Goal: Task Accomplishment & Management: Use online tool/utility

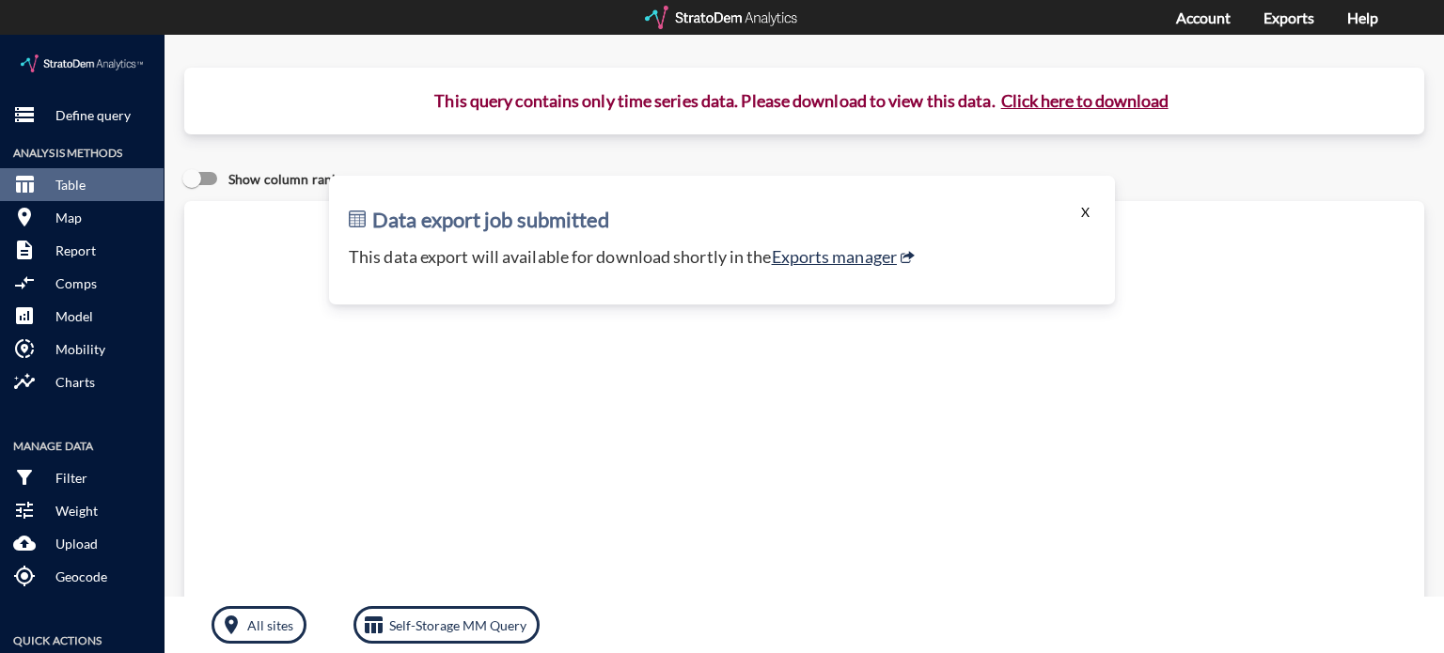
click button "X"
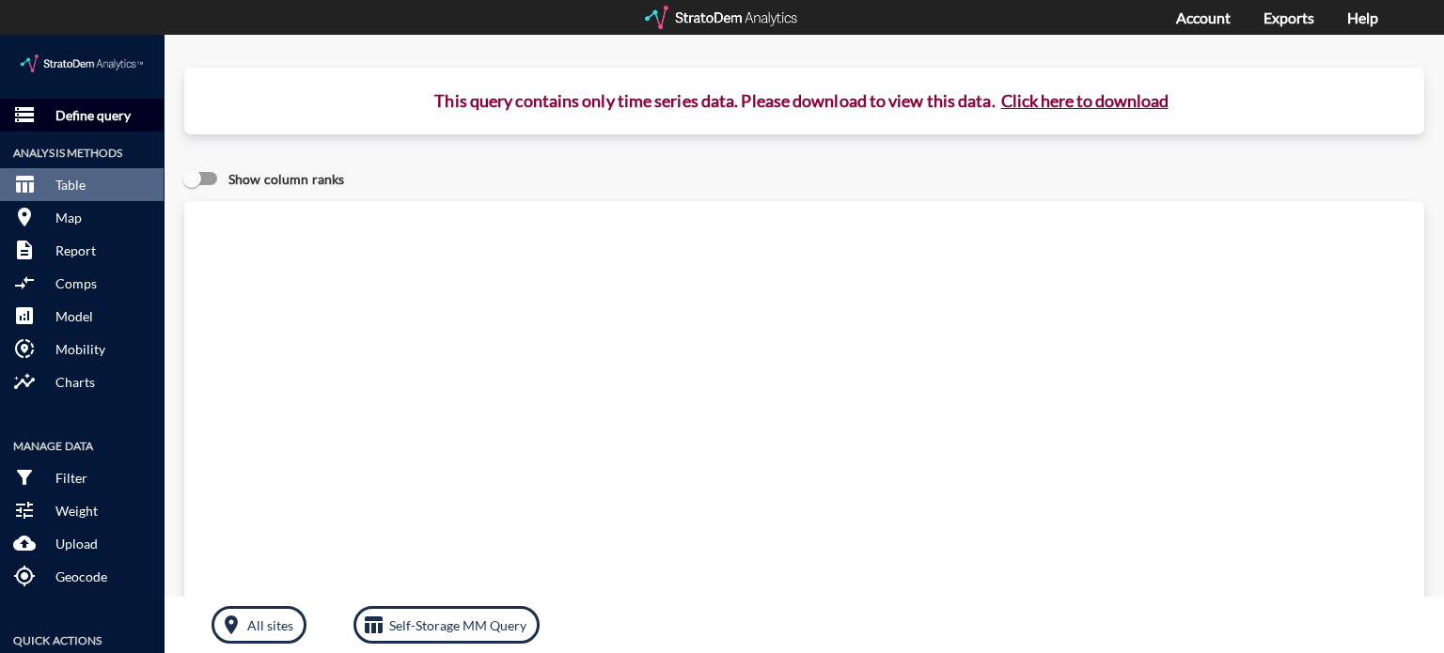
click p "Define query"
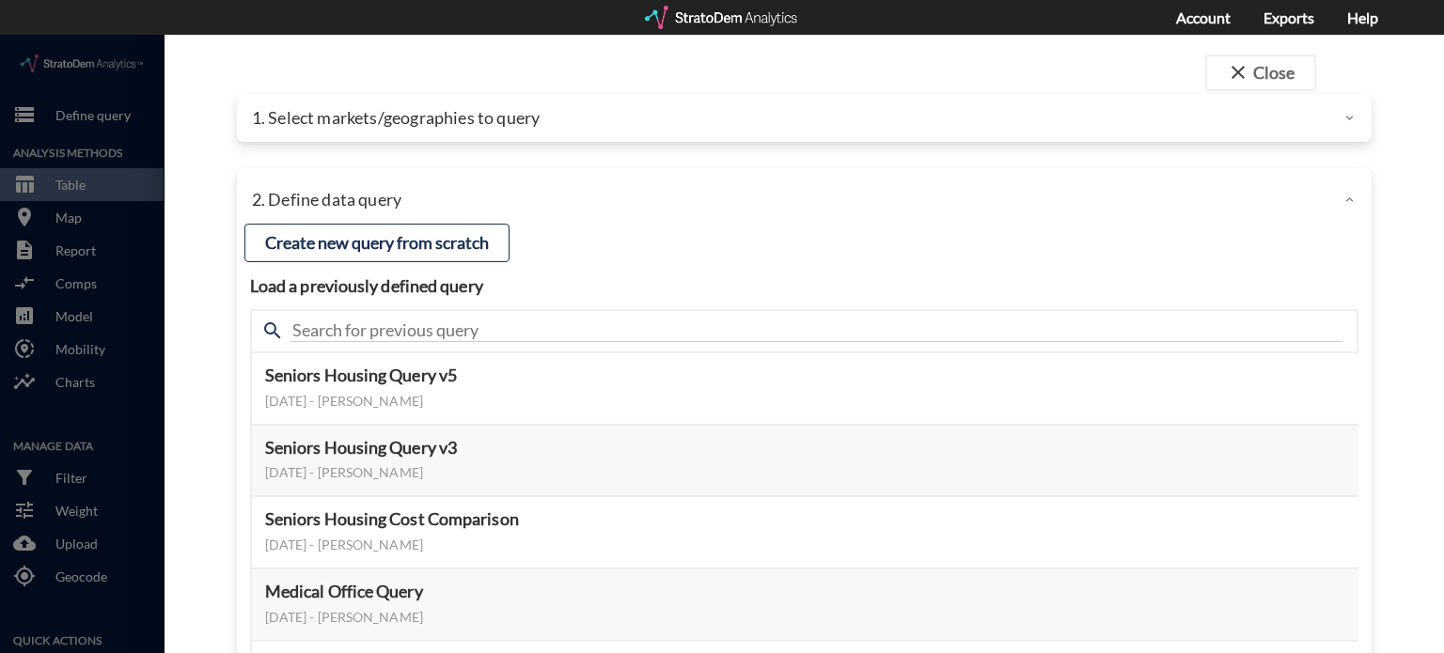
click p "1. Select markets/geographies to query"
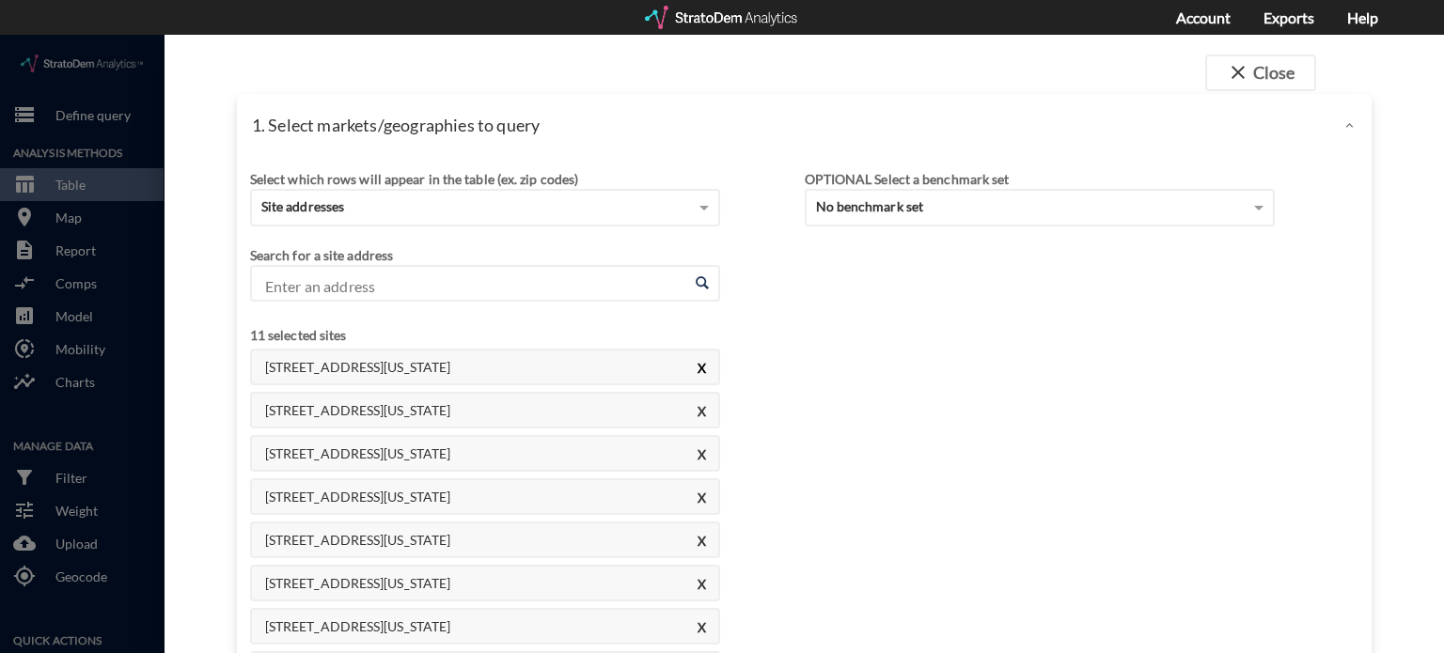
click button "X"
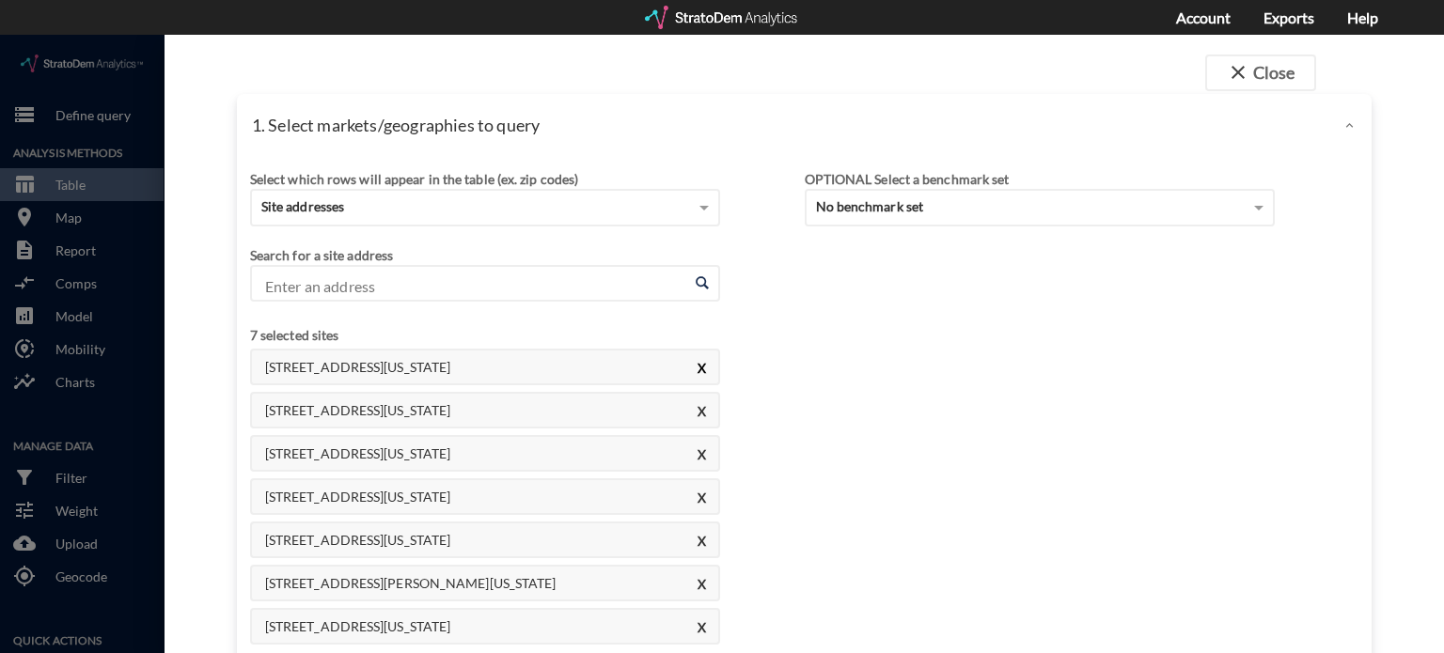
click button "X"
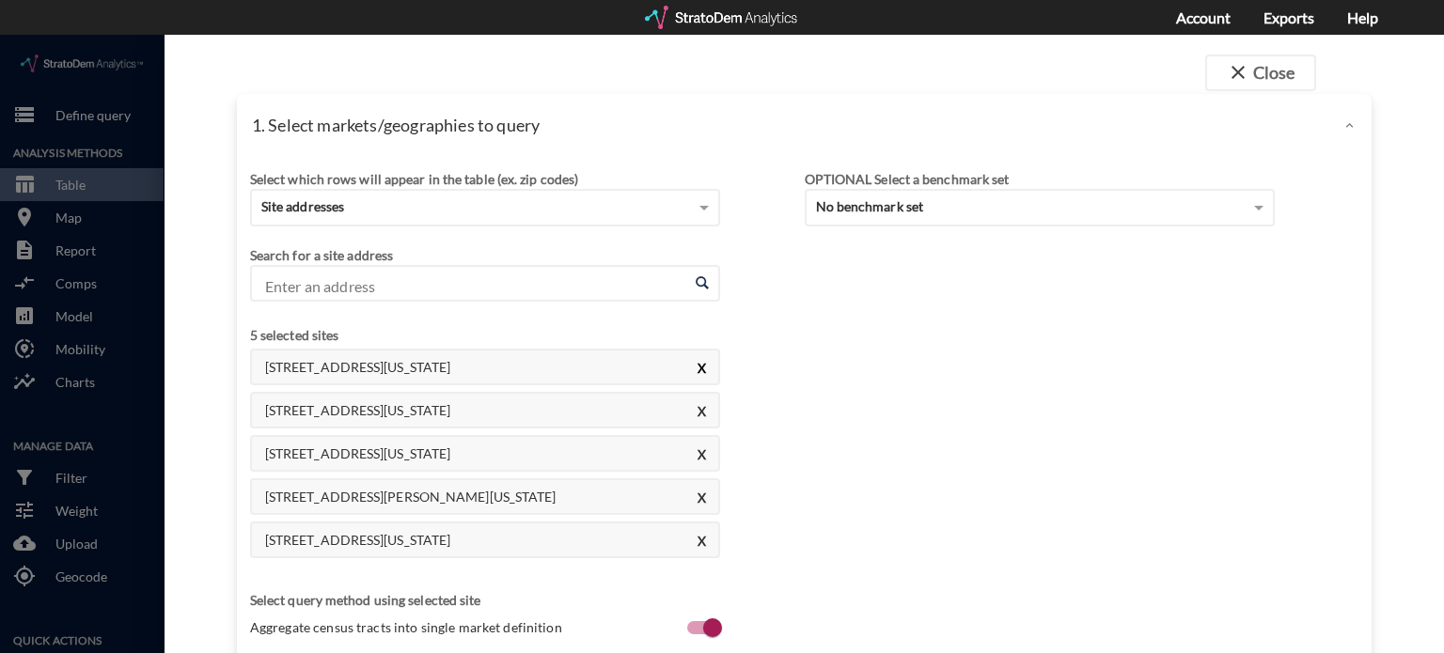
click button "X"
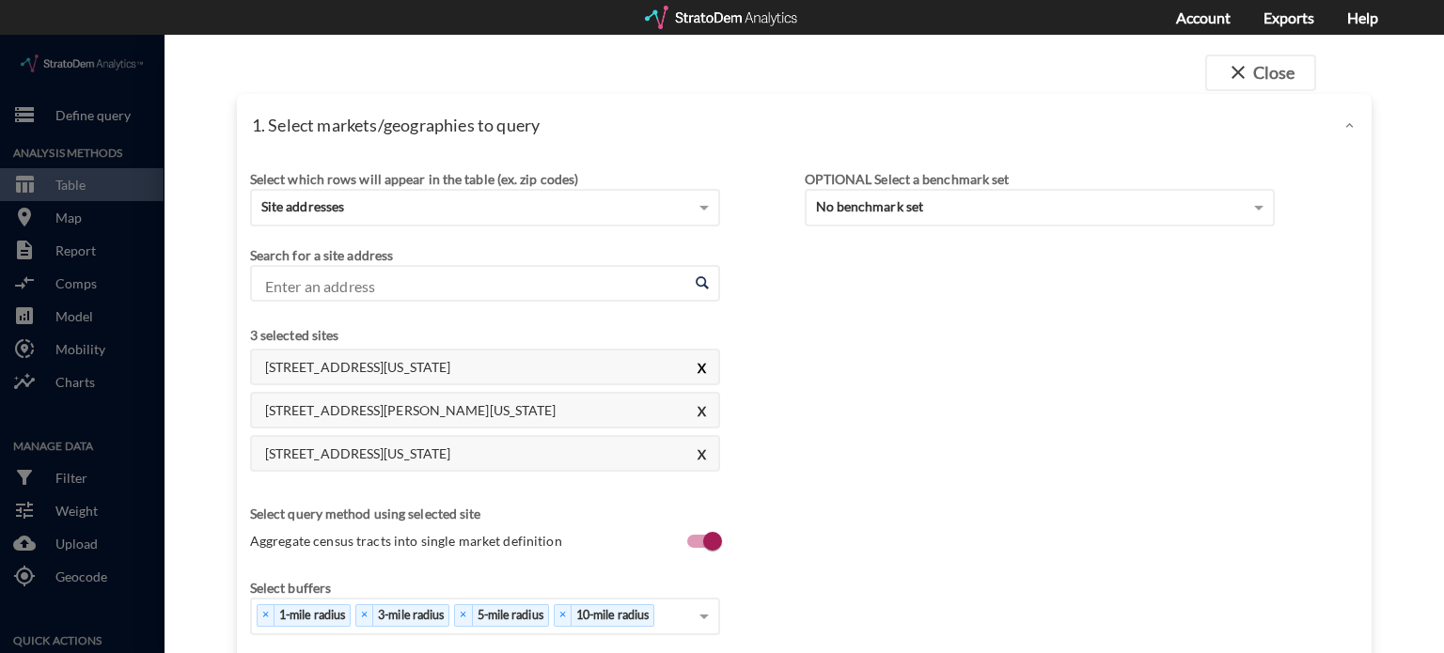
click button "X"
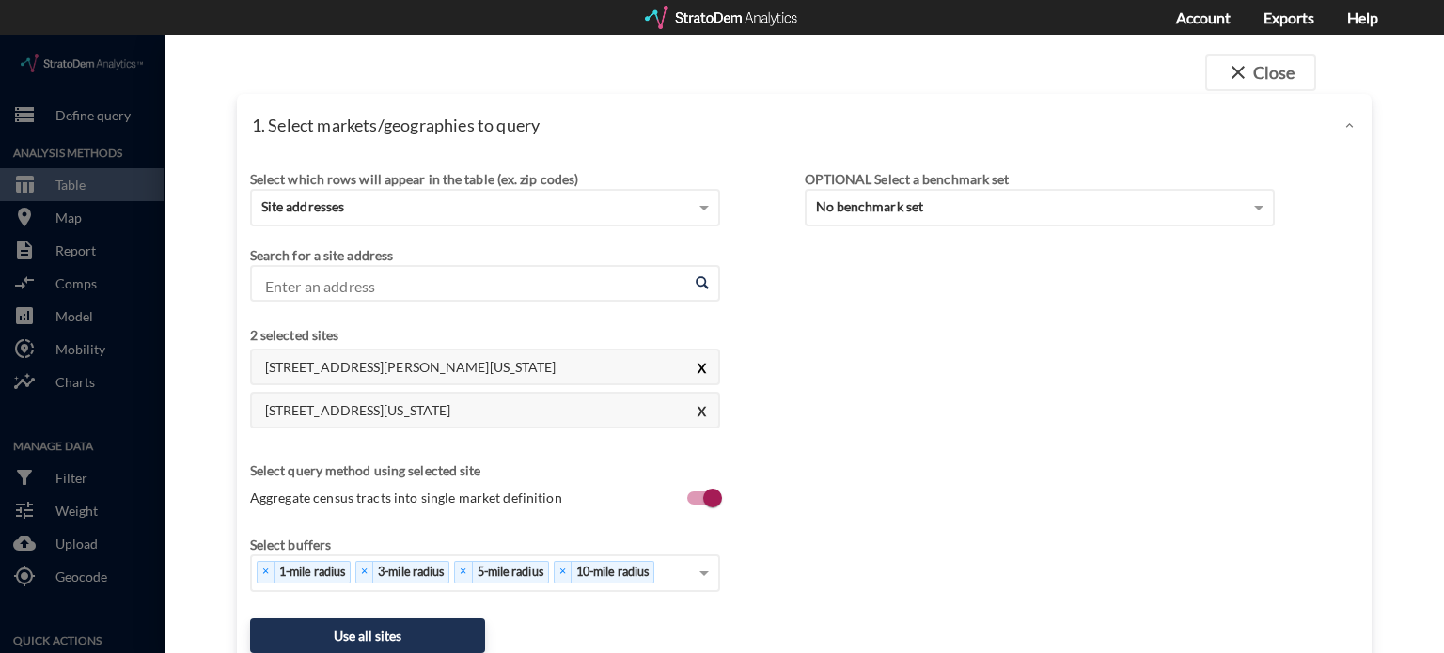
click button "X"
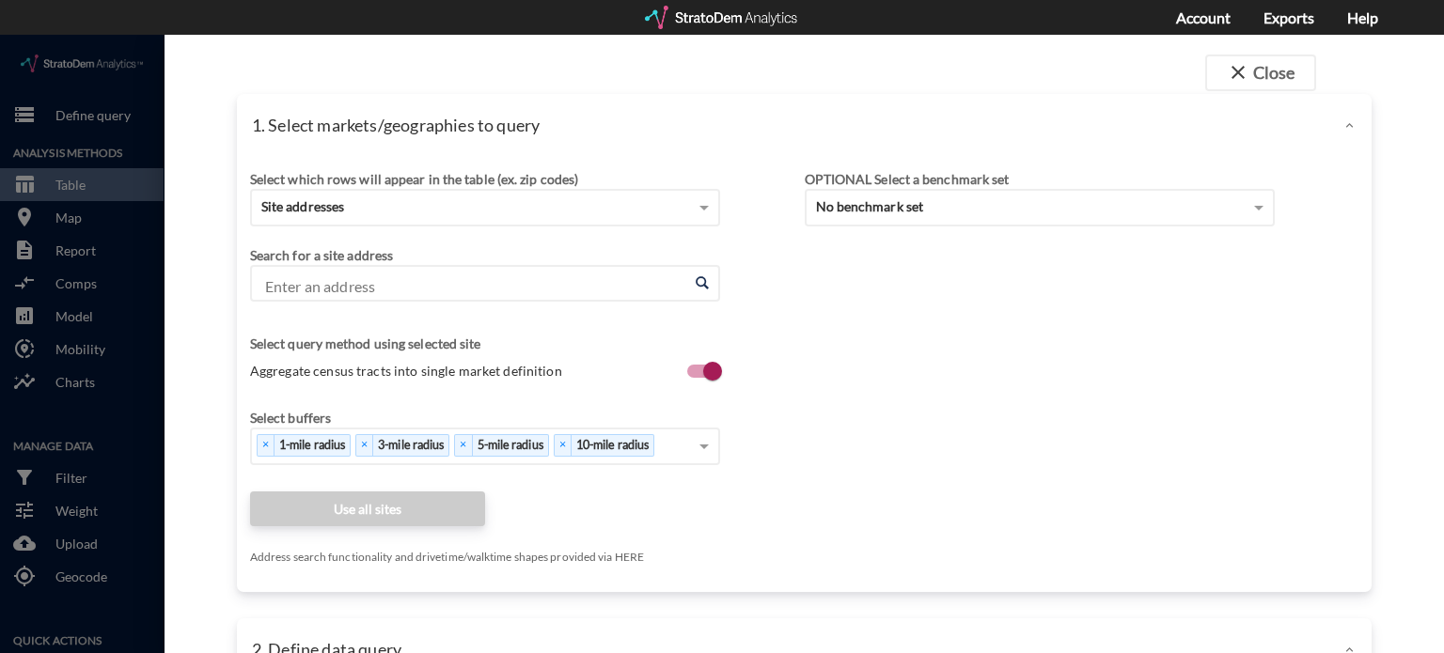
click input "Enter an address"
paste input "3515 W Maple St, Wichita, KS"
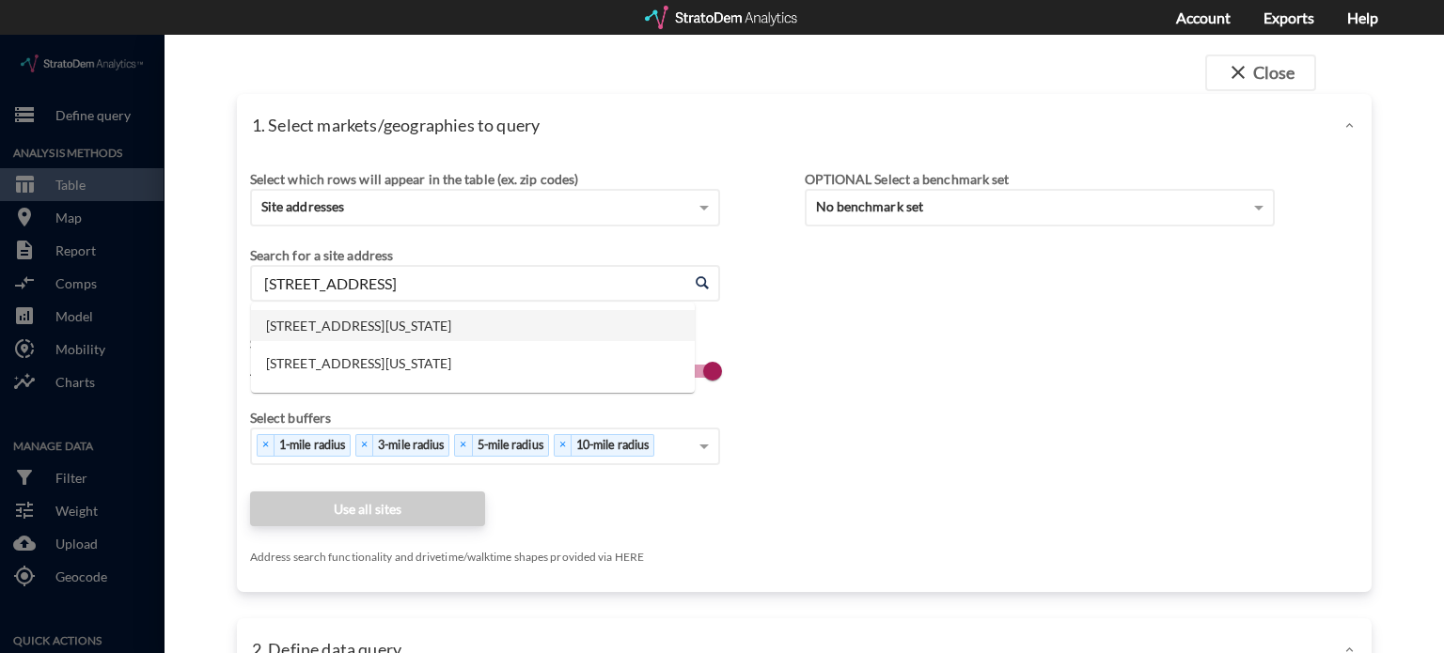
click li "3515 W Maple St, Wichita, Kansas"
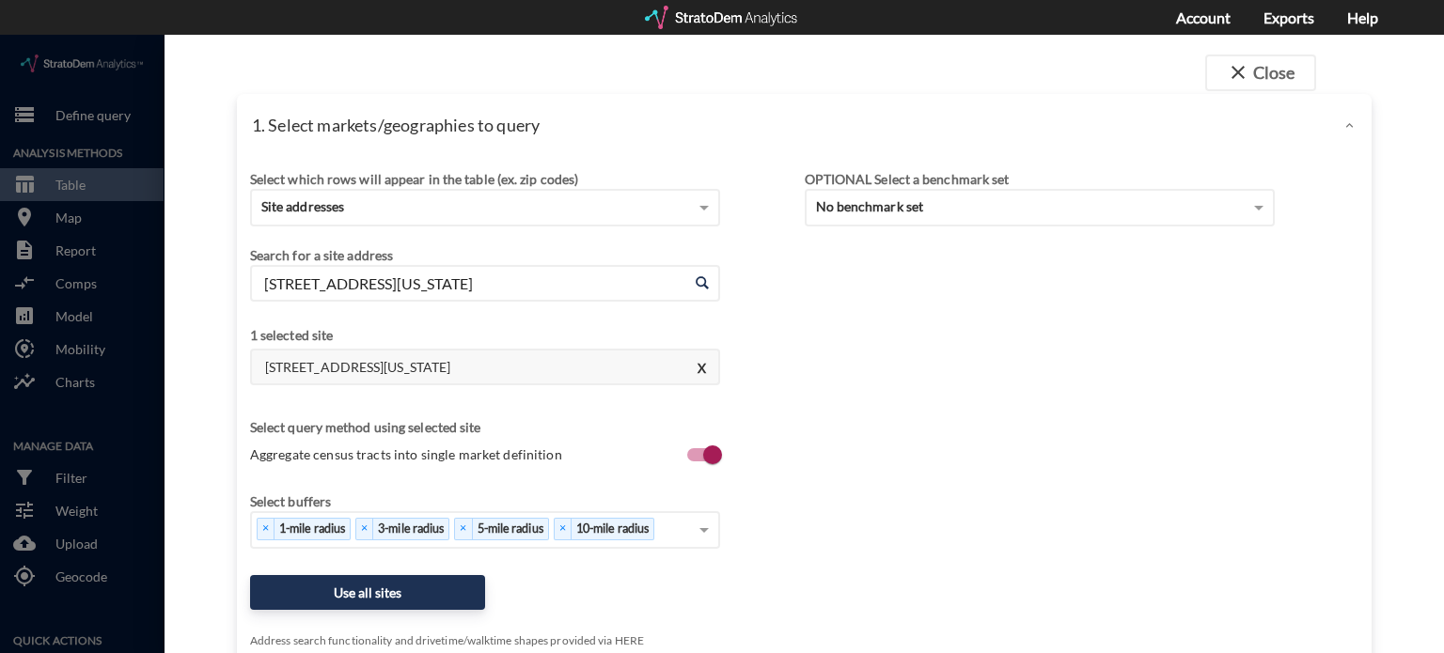
click input "3515 W Maple St, Wichita, Kansas"
paste input "550 N Tyler Rd, Wichita, KS"
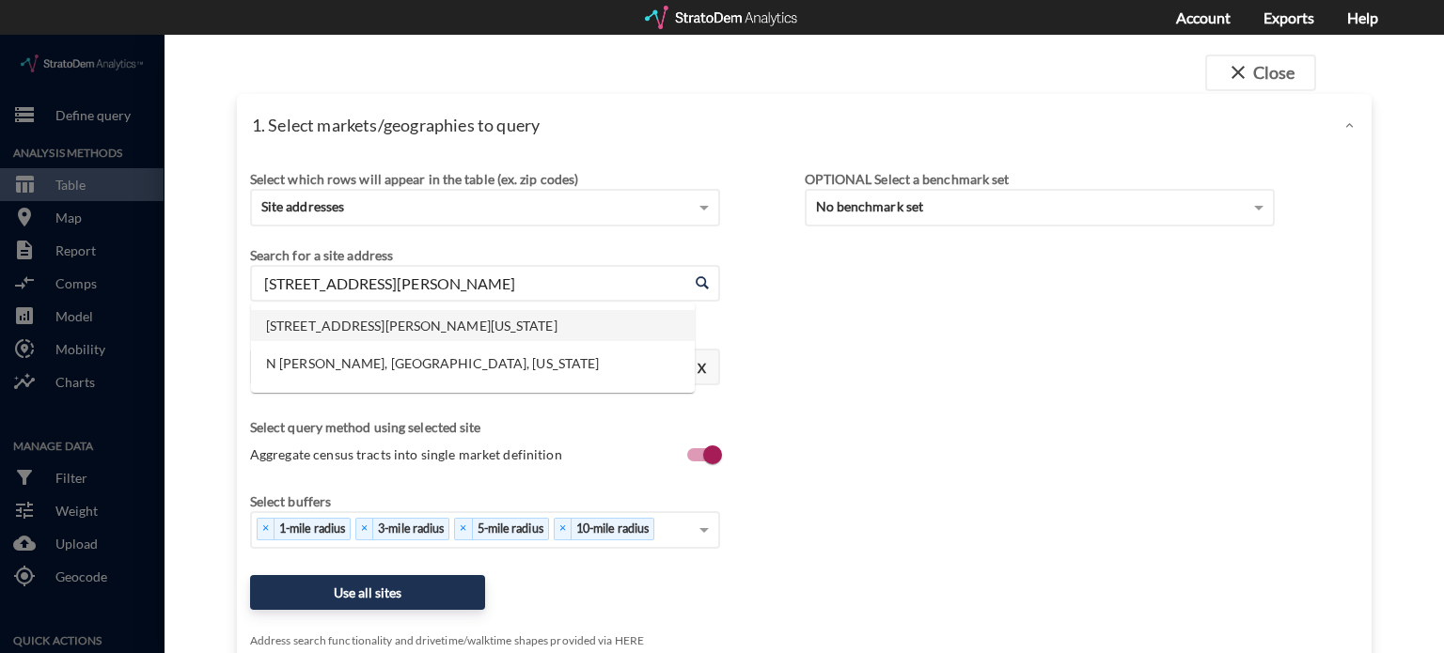
click li "550 N Tyler Rd, Wichita, Kansas"
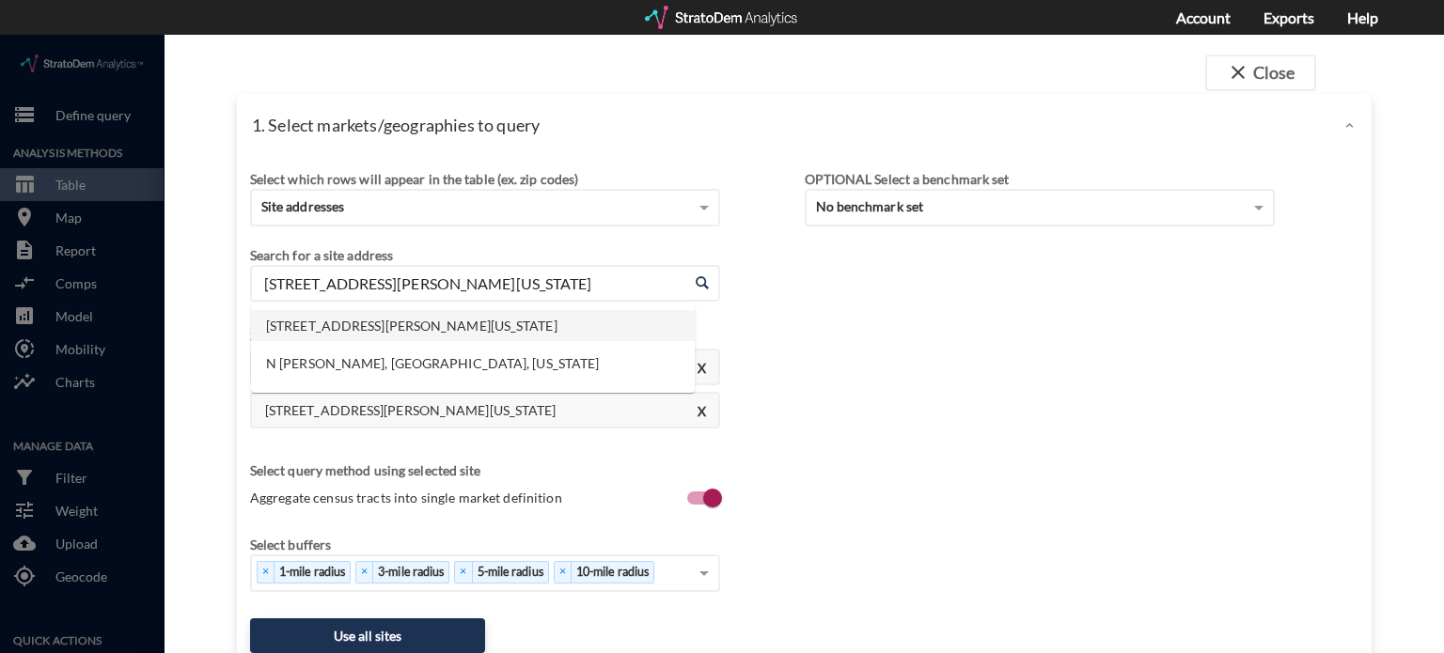
click input "550 N Tyler Rd, Wichita, Kansas"
paste input "206 E MacArthur Rd, Wichita, KS"
click li "206 E MacArthur Rd, Wichita, Kansas"
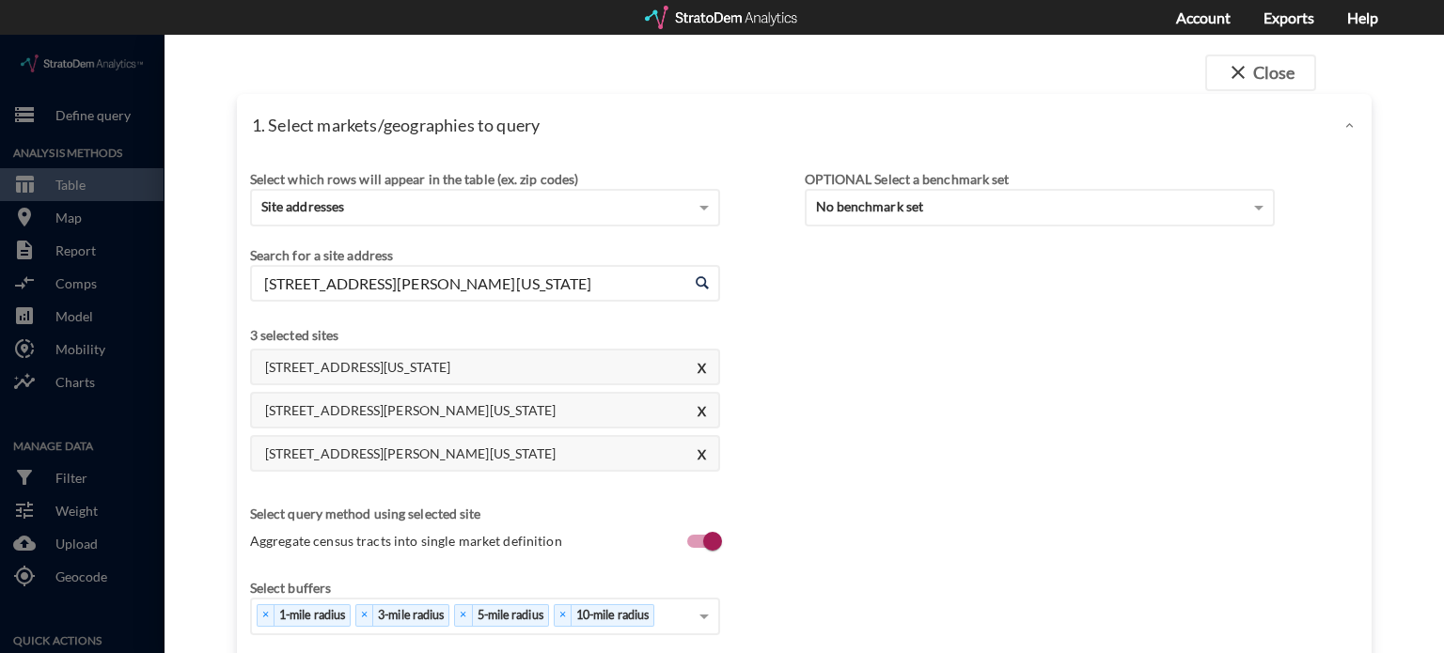
click input "206 E MacArthur Rd, Wichita, Kansas"
paste input "6805 E Harry St, Wichita, KS"
click ul "6805 E Harry St, Wichita, Kansas"
click li "6805 E Harry St, Wichita, Kansas"
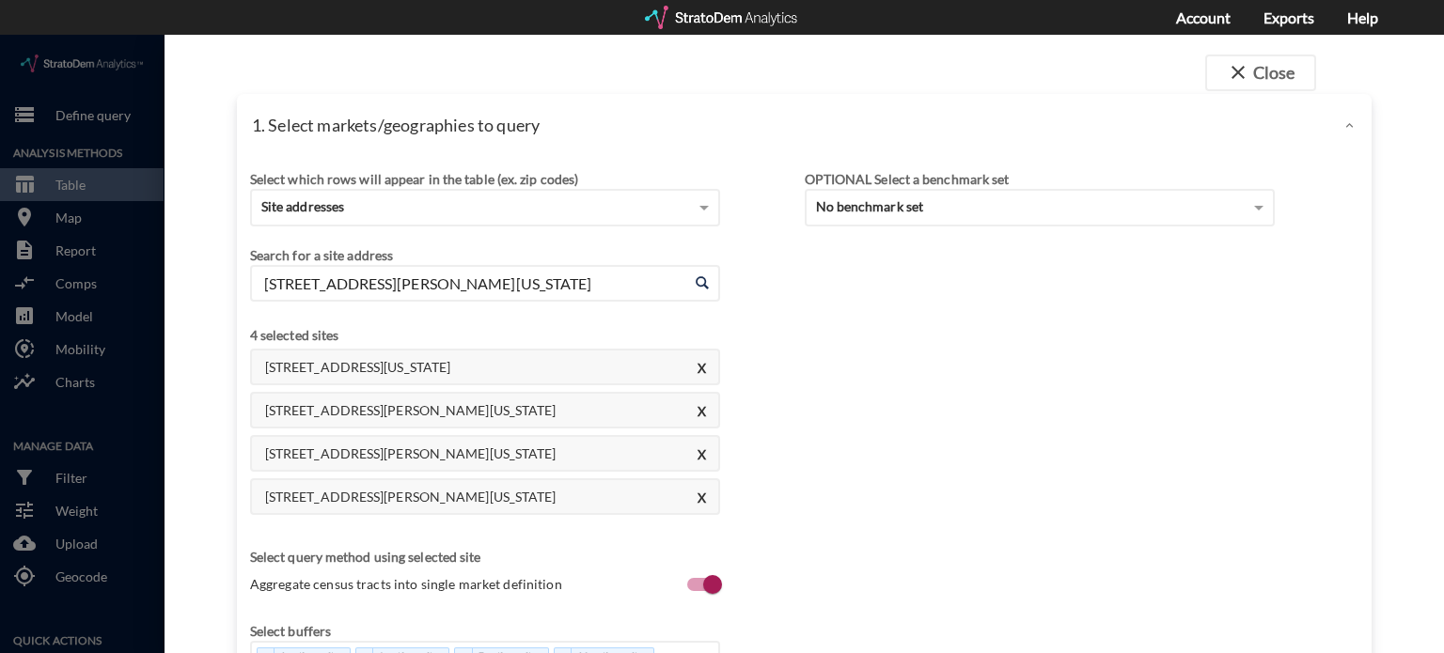
click input "6805 E Harry St, Wichita, Kansas"
paste input "3420 N Rock Rd, Wichita, KS"
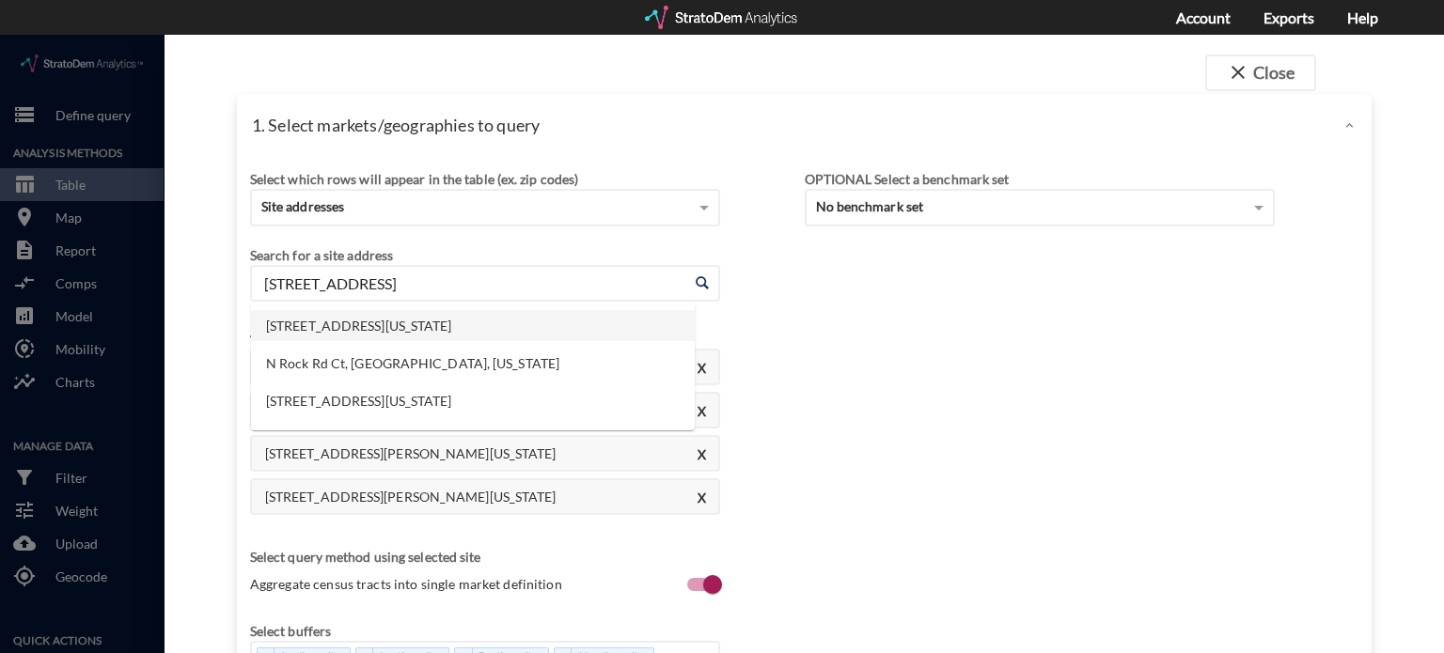
click li "3420 N Rock Rd, Wichita, Kansas"
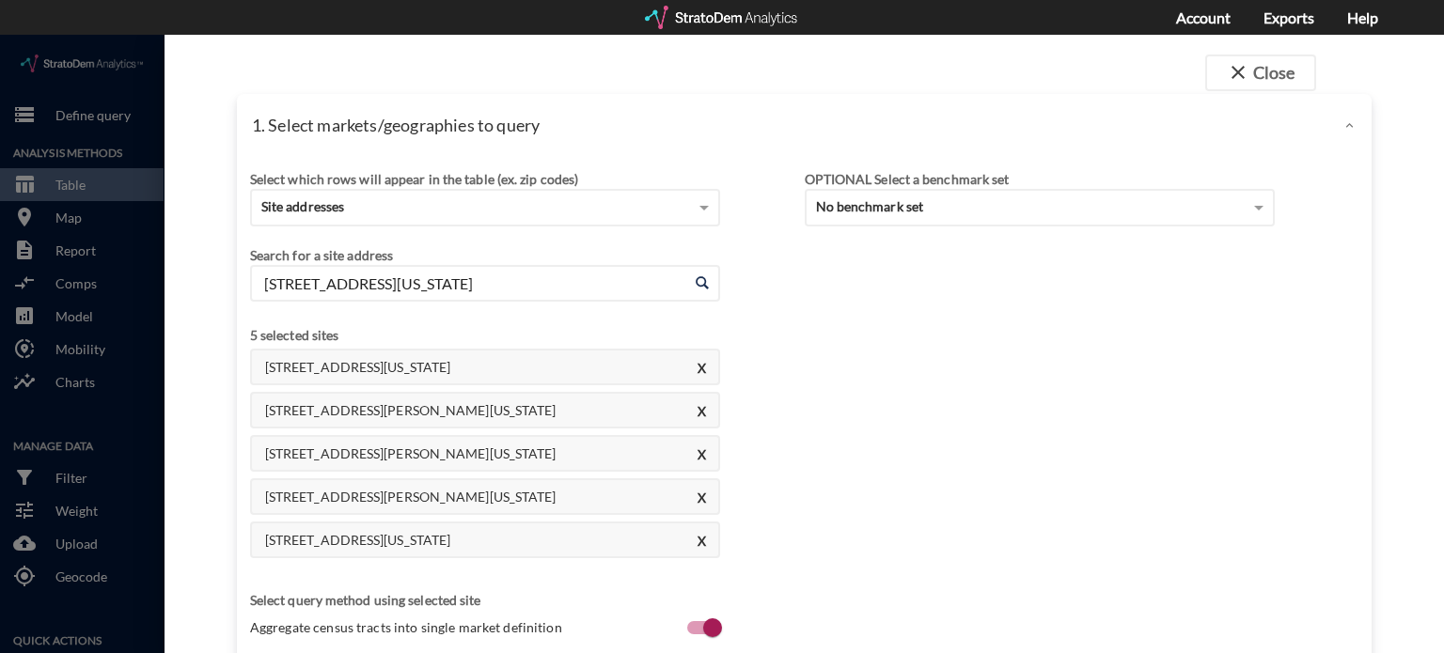
click input "3420 N Rock Rd, Wichita, Kansas"
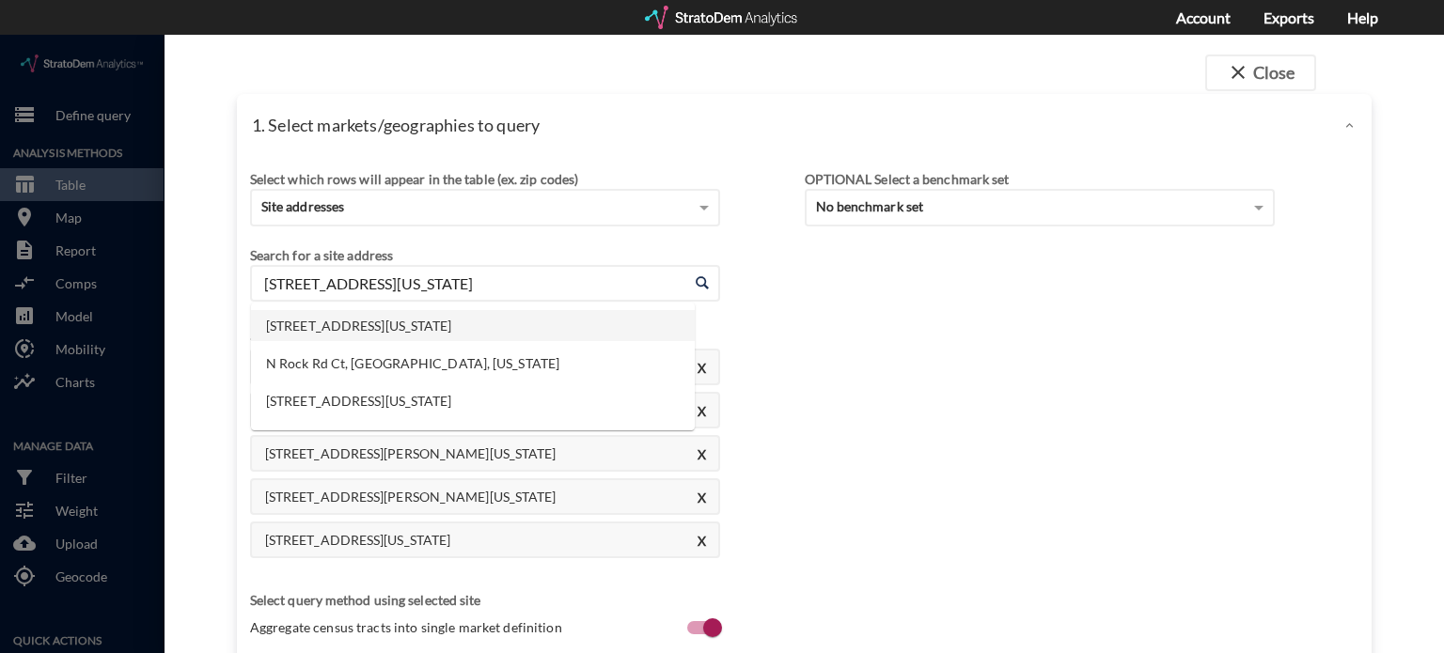
paste input "433 E 61st St N, Park City, KS"
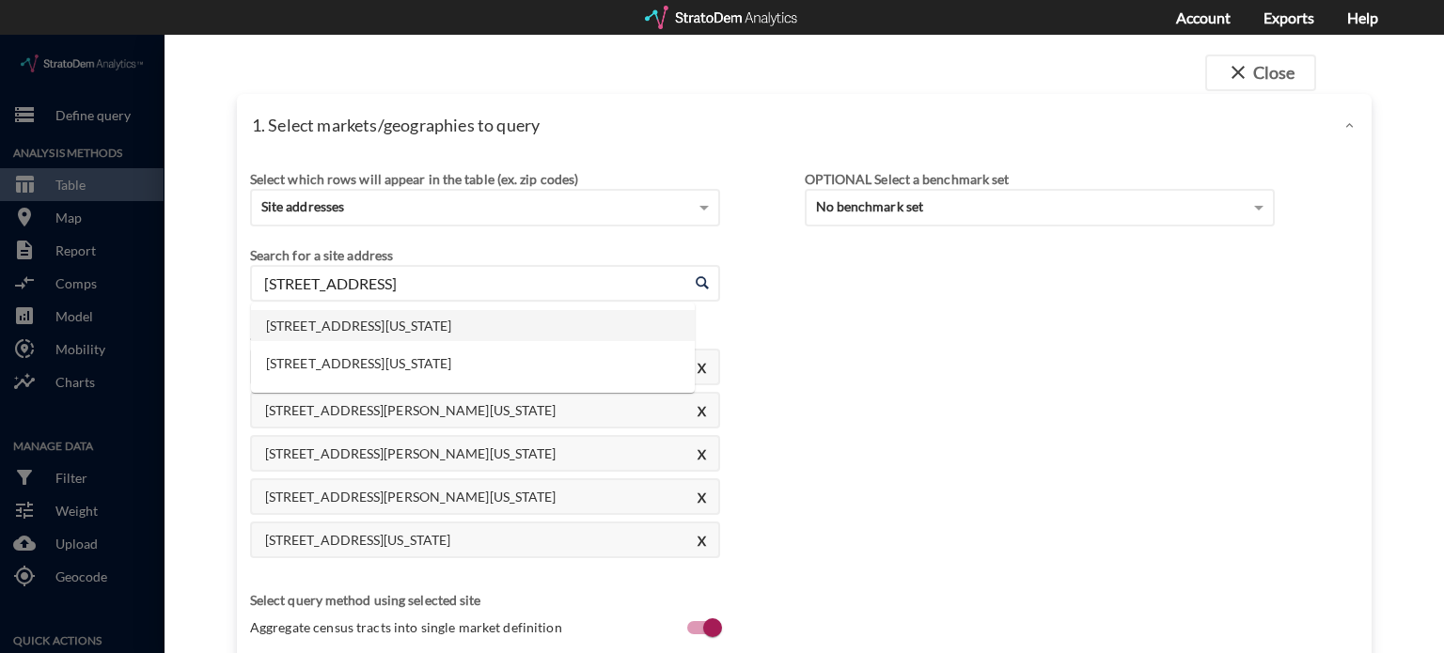
click li "433 E 61st St N, Park City, Kansas"
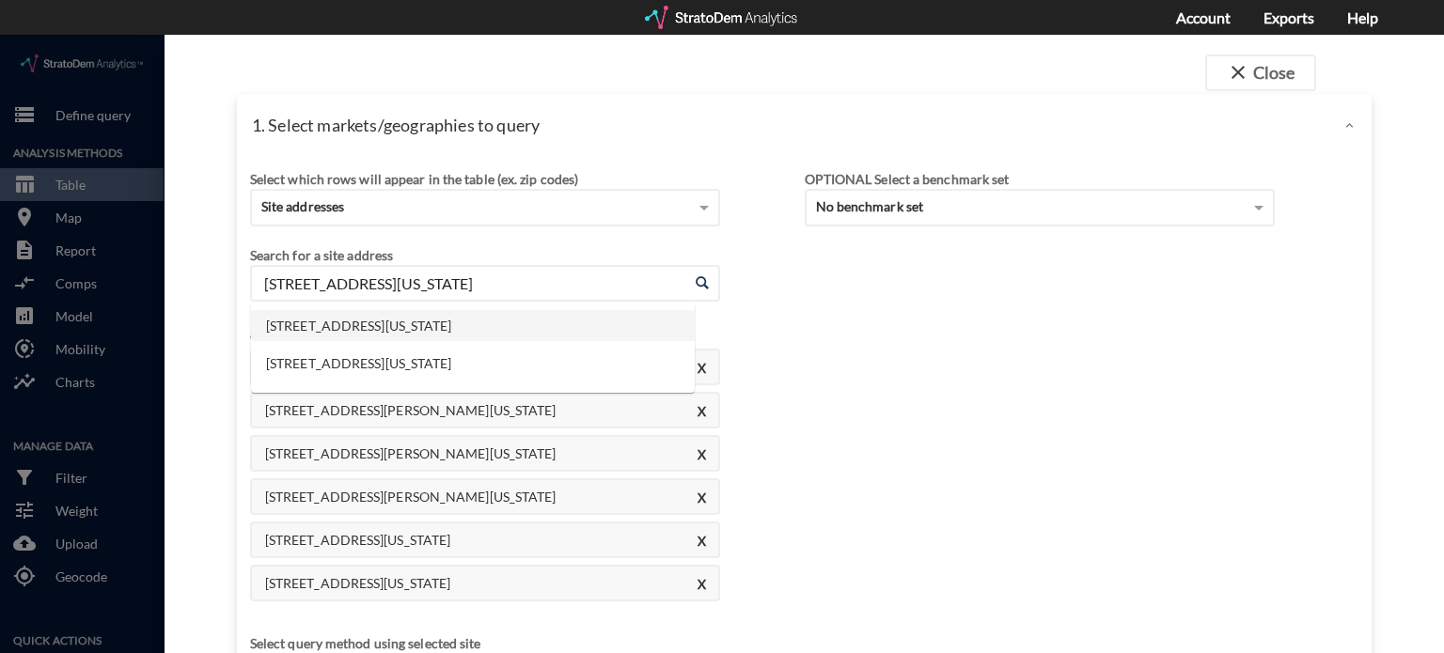
click input "433 E 61st St N, Park City, Kansas"
paste input "1416 Old Main St, Newton, KS"
click li "1416 Old Main St, Newton, Kansas"
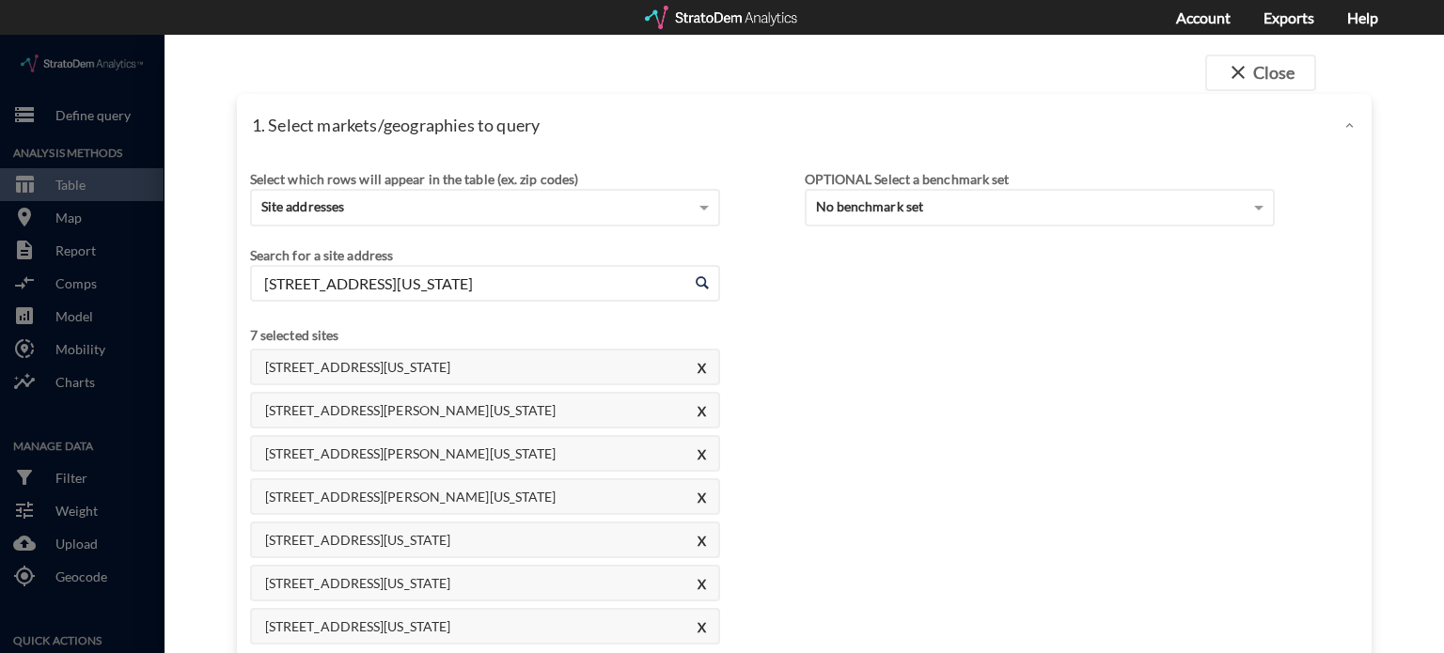
click input "1416 Old Main St, Newton, Kansas"
paste input "703 E 4th Ave, Hutchinson, KS"
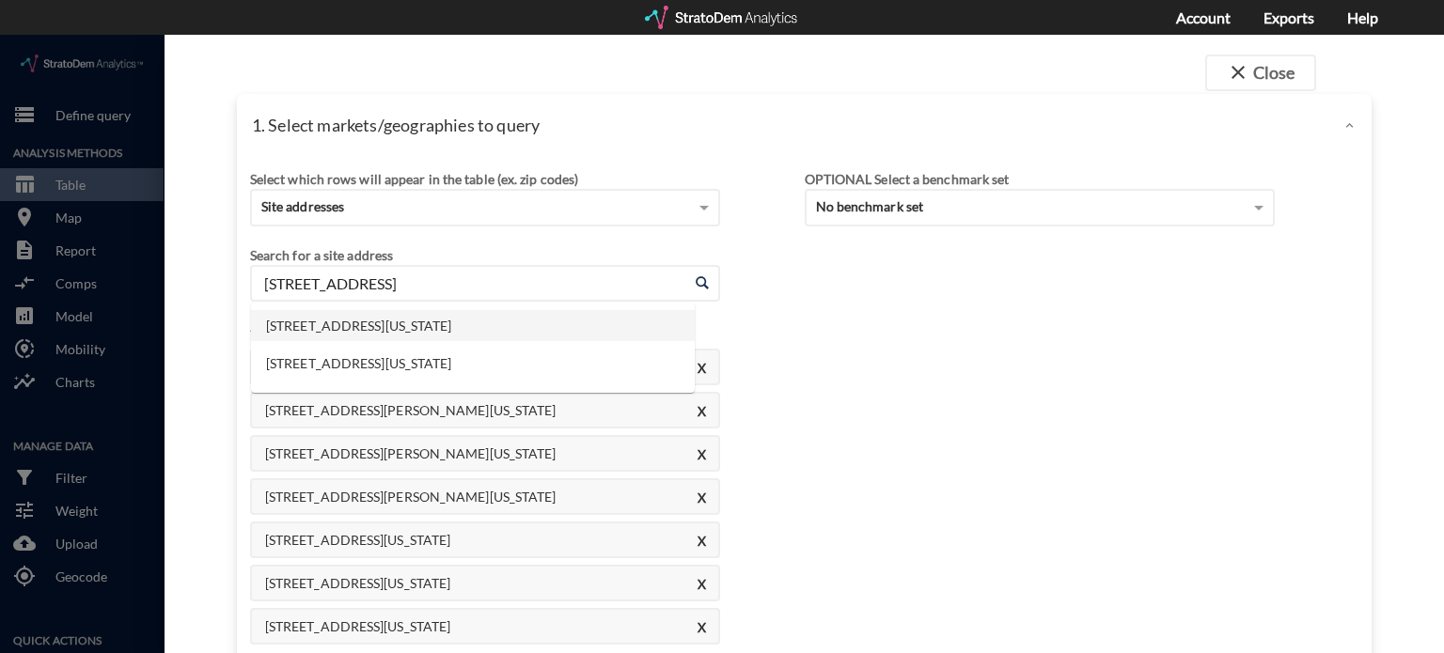
click li "1703 E 4th Ave, Hutchinson, Kansas"
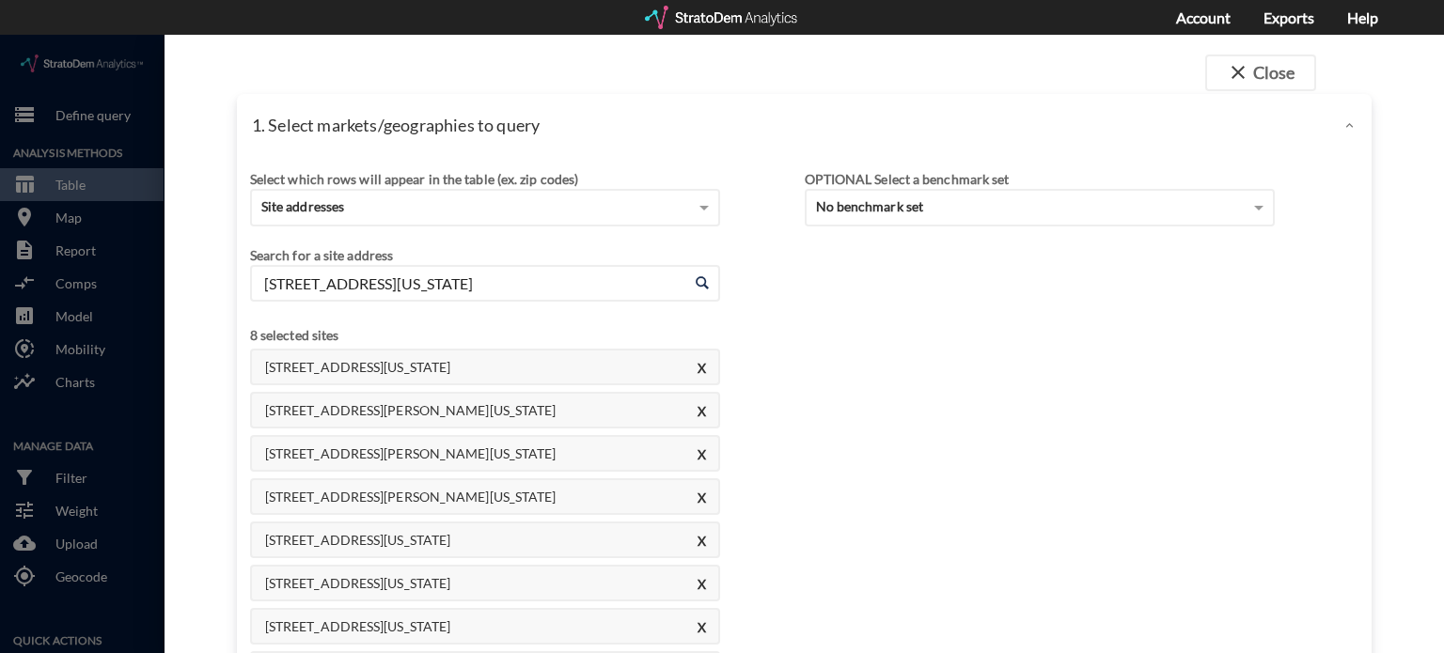
click input "1703 E 4th Ave, Hutchinson, Kansas"
paste input "230 W 6th Ave, El Dorado, KS"
click li "1230 W 6th Ave, El Dorado, Kansas"
click input "1230 W 6th Ave, El Dorado, Kansas"
paste input "2359 N Amidon Ave, Wichita, KS"
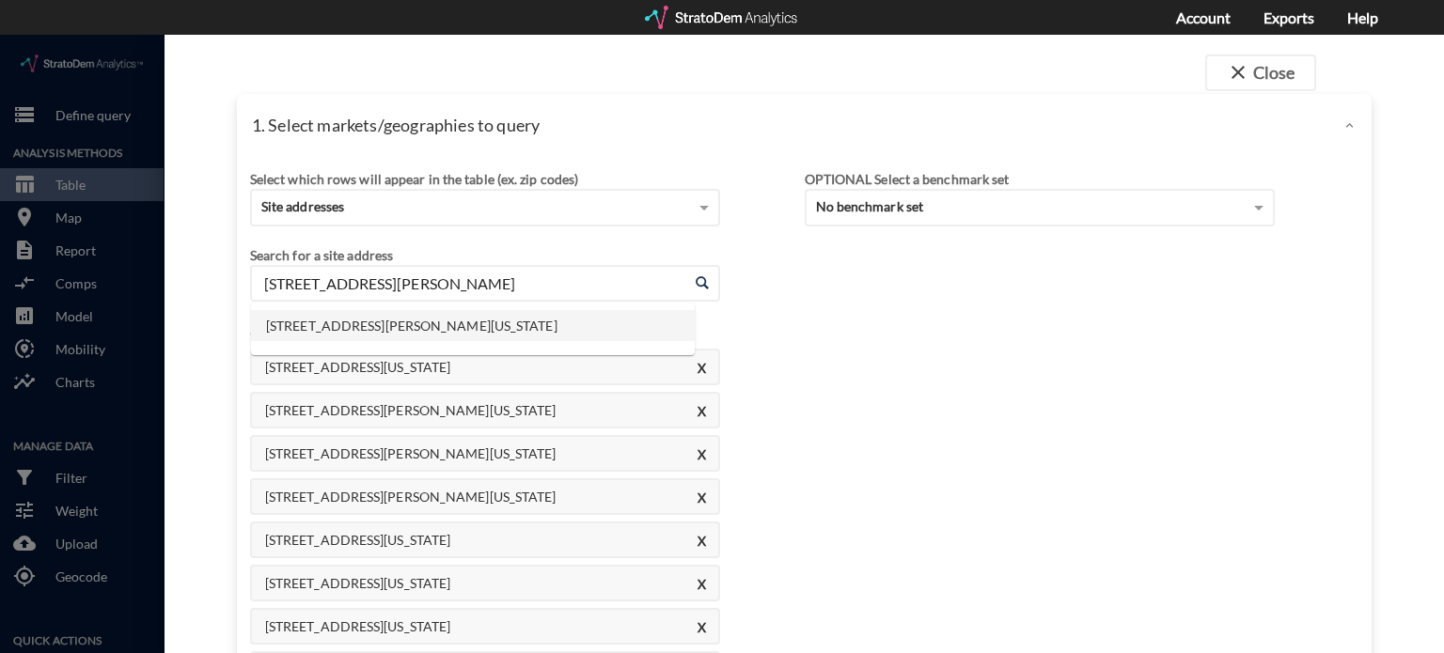
click li "2359 N Amidon Ave, Wichita, Kansas"
click input "2359 N Amidon Ave, Wichita, Kansas"
paste input "8631 W 21st St N, Wichita, KS"
click li "8631 W 21st St N, Wichita, Kansas"
click input "8631 W 21st St N, Wichita, Kansas"
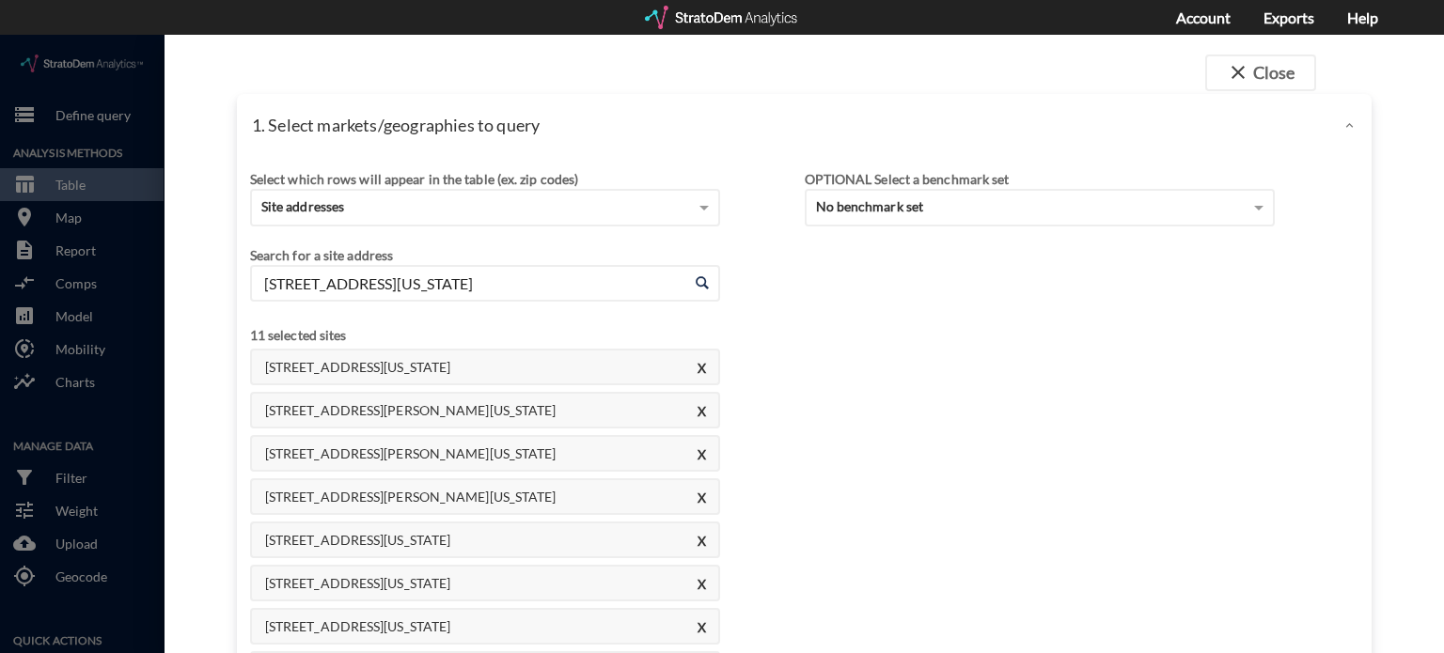
paste input "5010 E 21st St N, Wichita, KS"
click li "5010 E 21st St N, Wichita, Kansas"
type input "5010 E 21st St N, Wichita, Kansas"
click div "Select which rows will appear in the table (ex. zip codes) Site addresses Selec…"
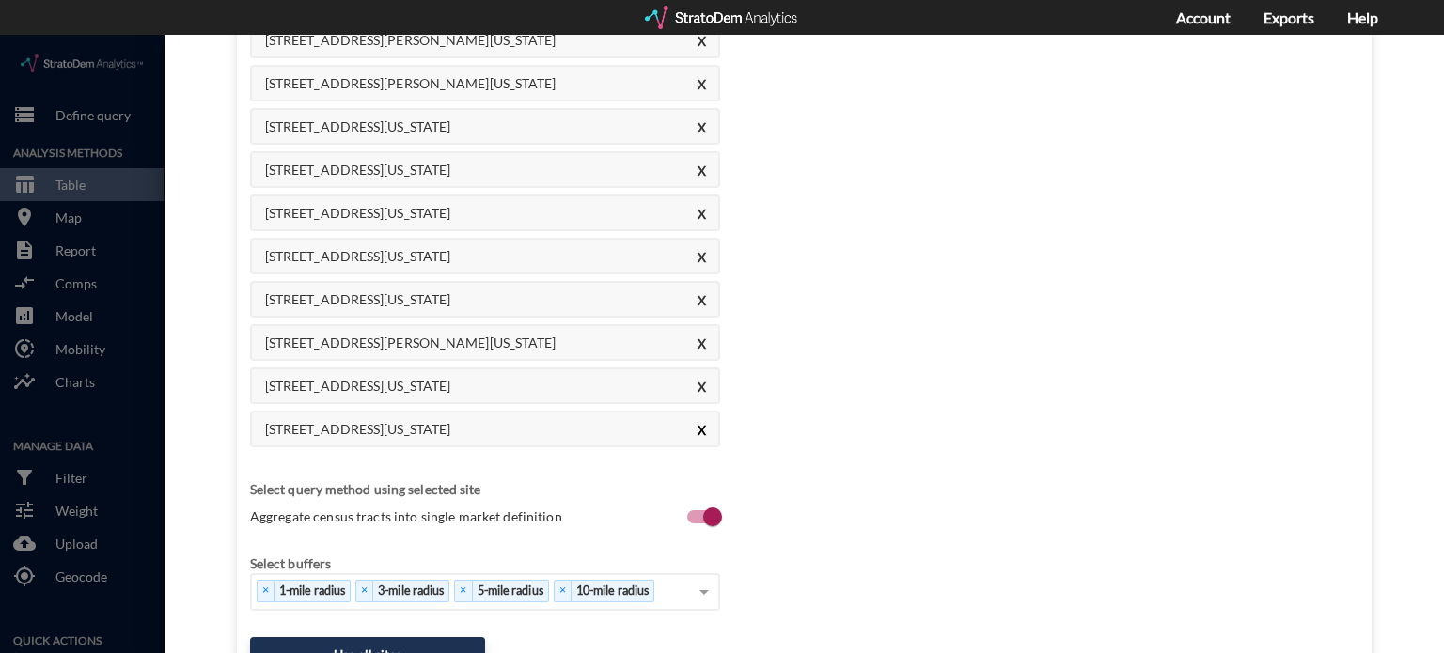
scroll to position [470, 0]
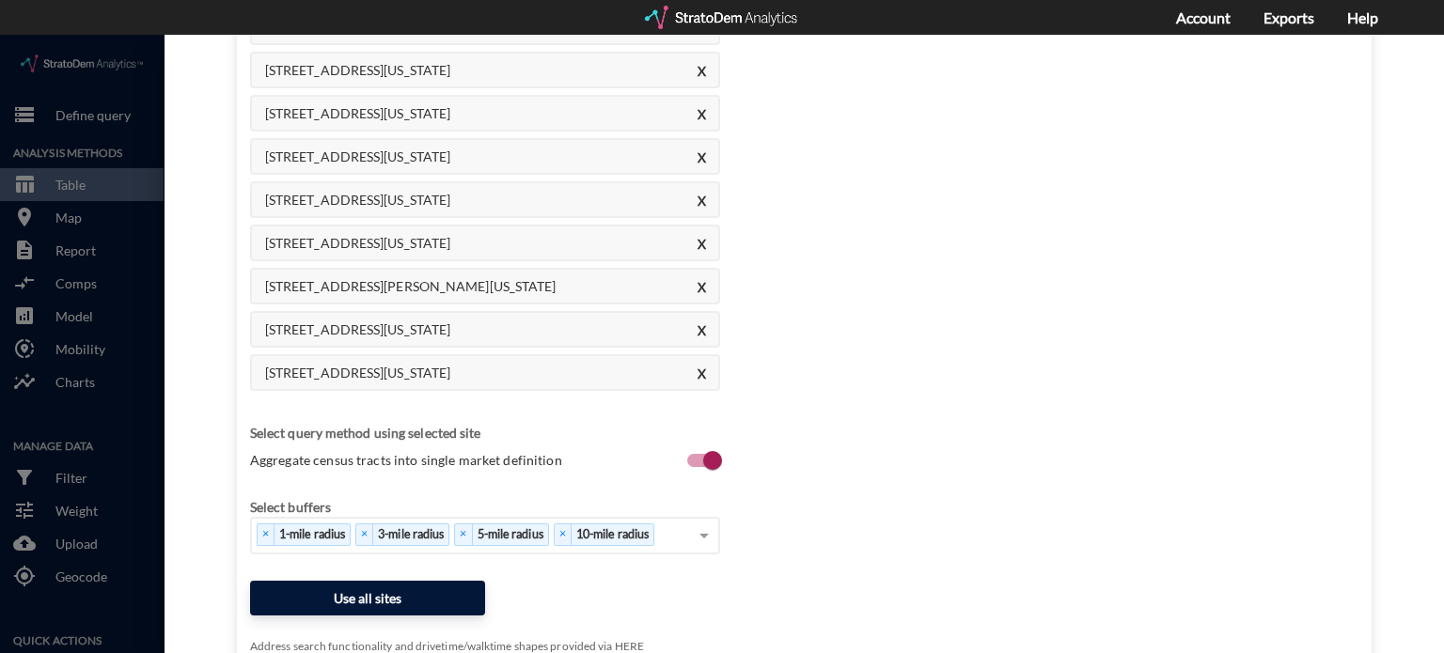
click button "Use all sites"
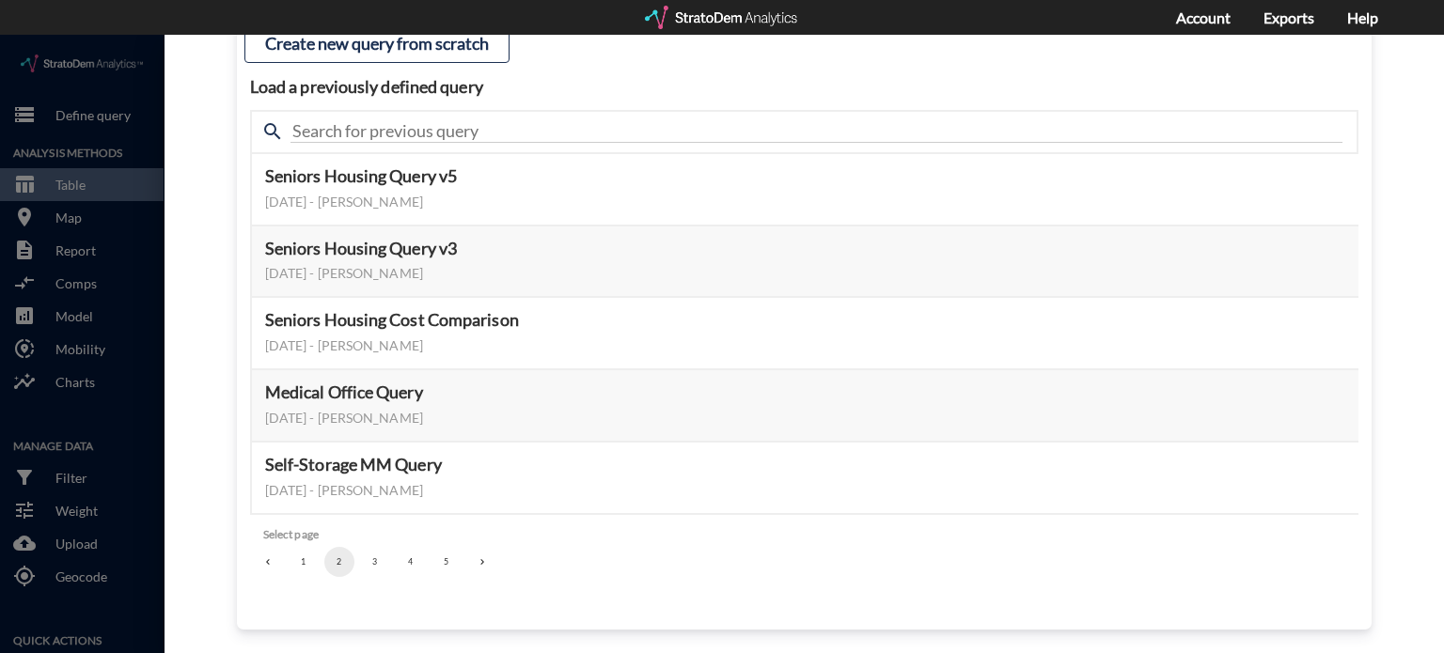
scroll to position [198, 0]
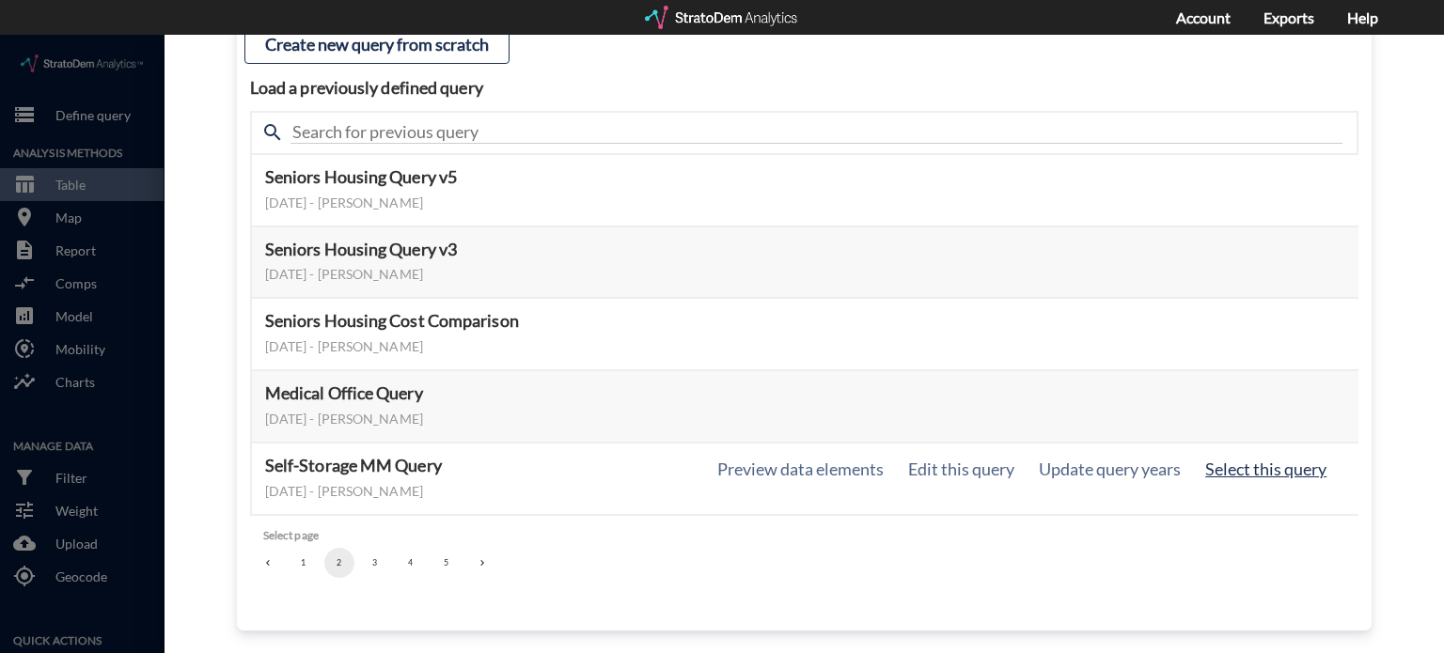
click button "Select this query"
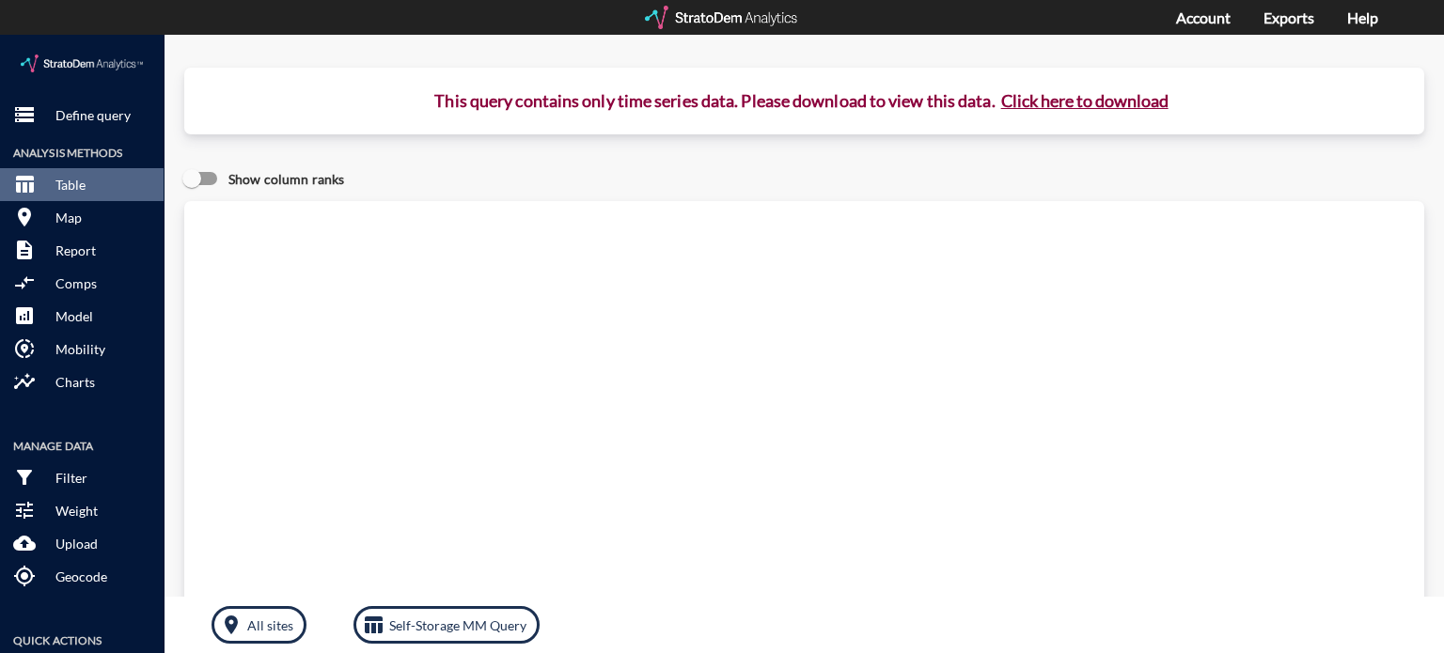
click button "Click here to download"
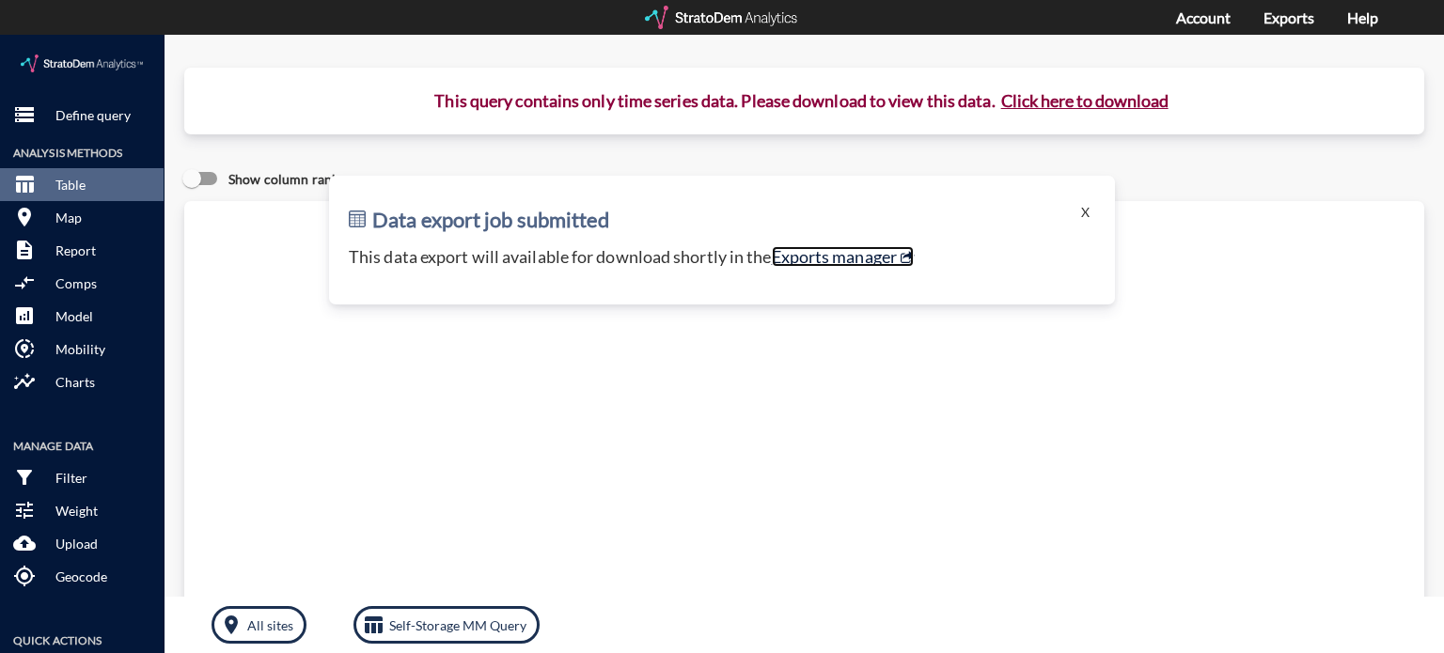
click link "Exports manager"
